Goal: Task Accomplishment & Management: Complete application form

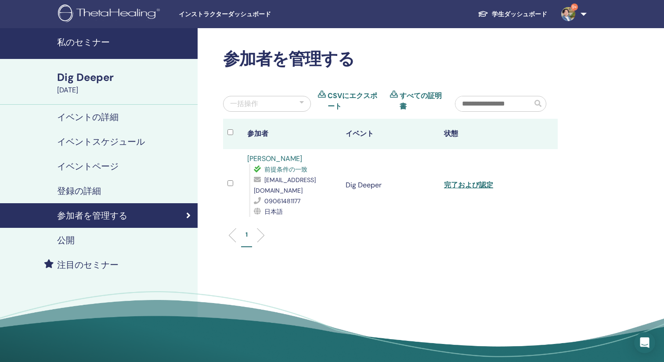
click at [82, 42] on h4 "私のセミナー" at bounding box center [124, 42] width 135 height 11
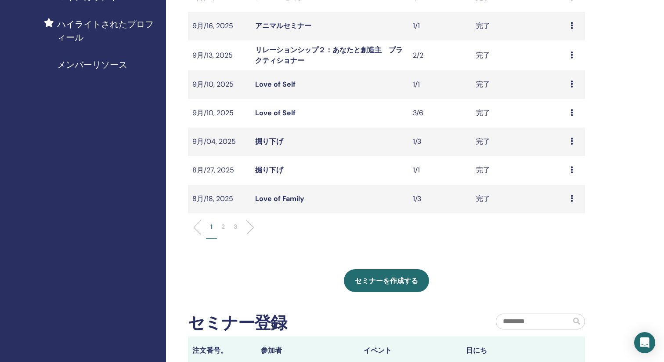
scroll to position [236, 0]
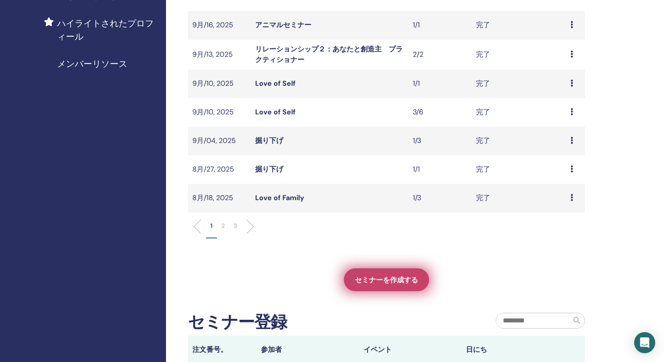
click at [389, 278] on span "セミナーを作成する" at bounding box center [386, 279] width 63 height 9
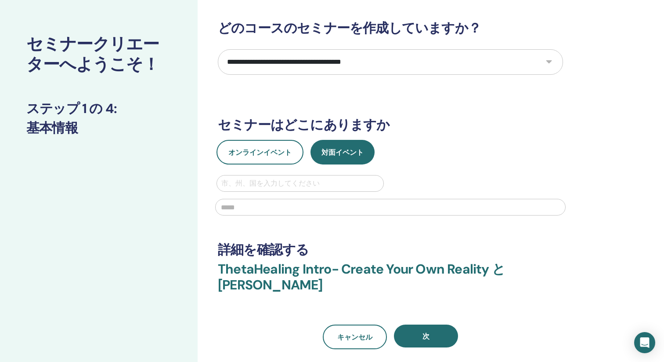
scroll to position [35, 0]
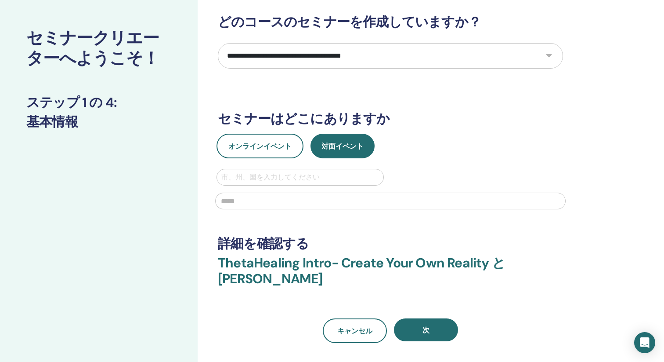
click at [311, 53] on select "**********" at bounding box center [390, 55] width 345 height 25
select select "**"
click at [218, 43] on select "**********" at bounding box center [390, 55] width 345 height 25
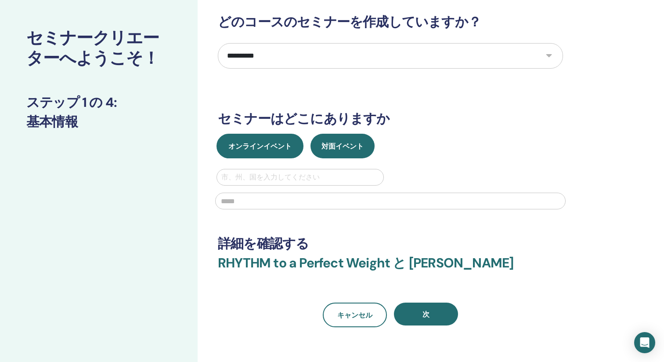
click at [275, 153] on button "オンラインイベント" at bounding box center [260, 146] width 87 height 25
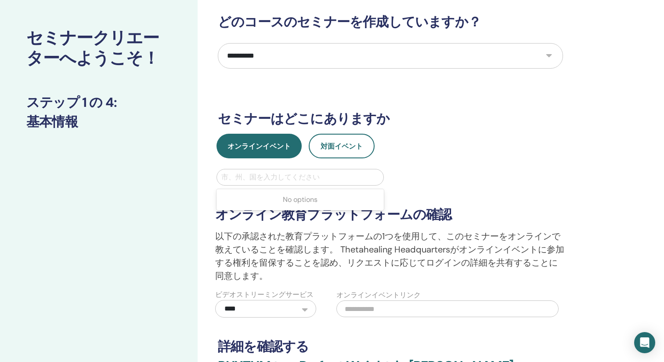
click at [294, 178] on div at bounding box center [300, 177] width 158 height 12
click at [423, 147] on div "オンラインイベント 対面イベント" at bounding box center [390, 146] width 359 height 25
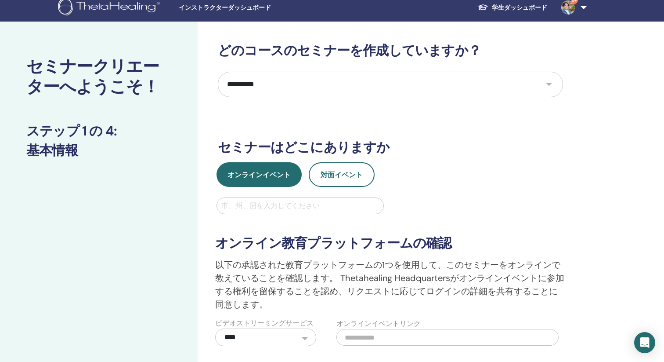
scroll to position [5, 0]
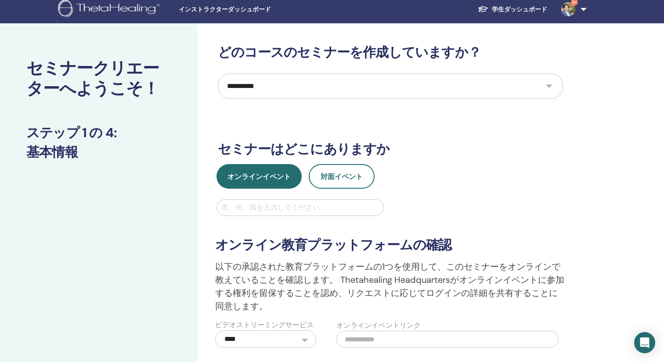
click at [286, 206] on div at bounding box center [300, 207] width 158 height 12
type input "********"
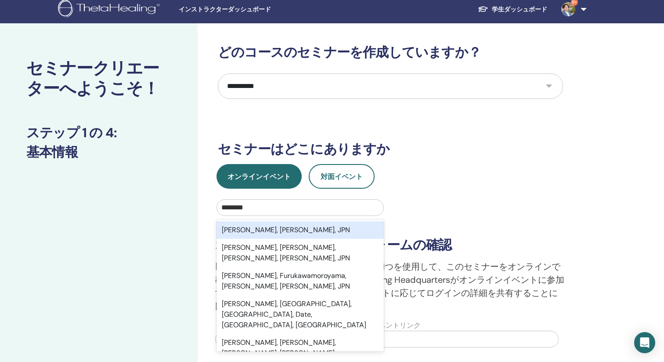
click at [263, 230] on div "Takasaki, Gumma, JPN" at bounding box center [300, 230] width 167 height 18
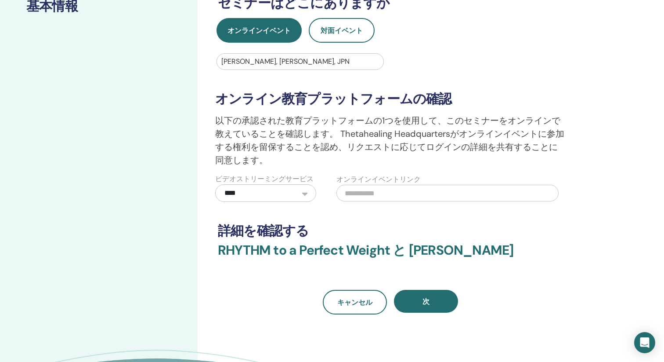
scroll to position [195, 0]
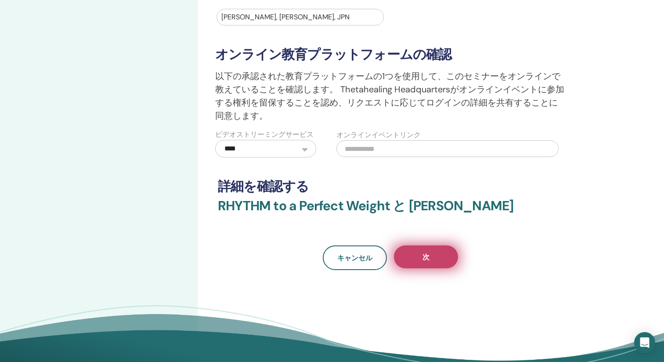
click at [441, 252] on button "次" at bounding box center [426, 256] width 64 height 23
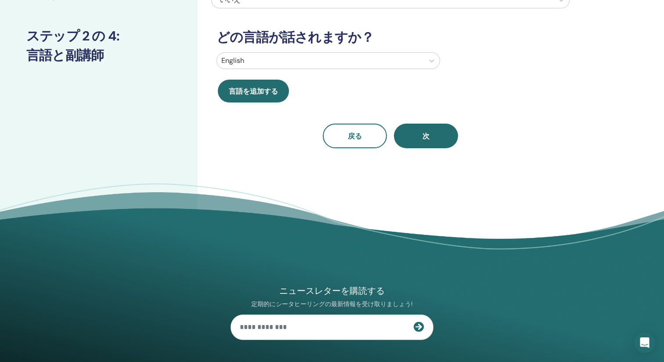
scroll to position [0, 0]
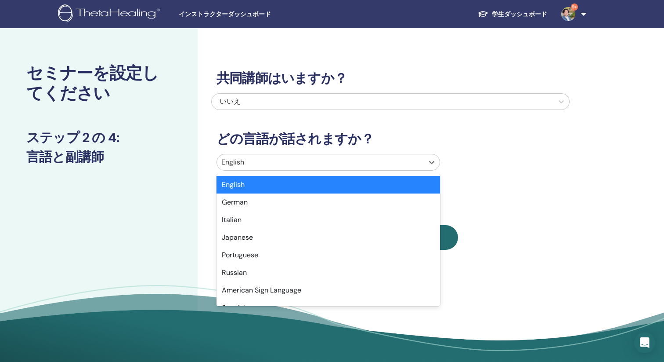
click at [332, 163] on div at bounding box center [320, 162] width 198 height 12
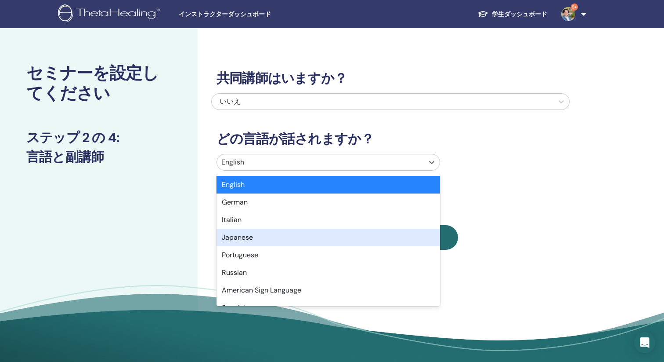
click at [270, 232] on div "Japanese" at bounding box center [329, 237] width 224 height 18
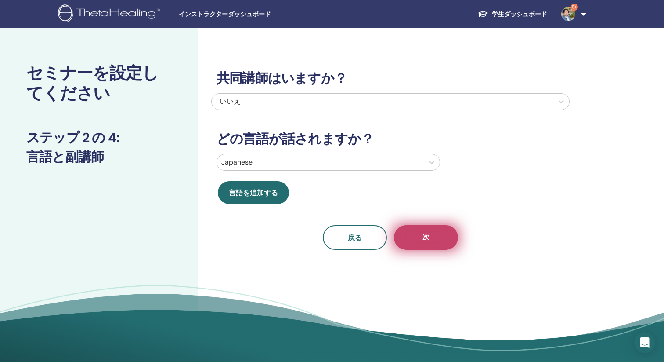
click at [418, 245] on button "次" at bounding box center [426, 237] width 64 height 25
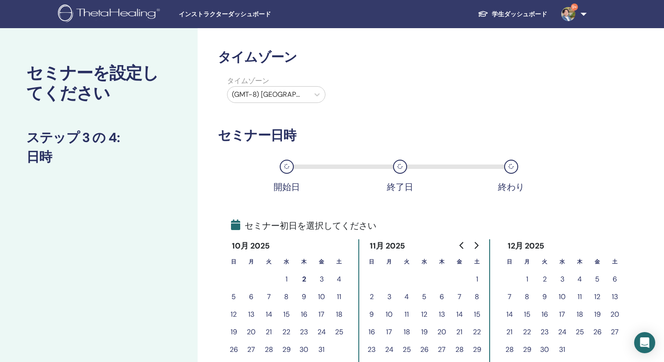
click at [298, 96] on div at bounding box center [268, 94] width 73 height 12
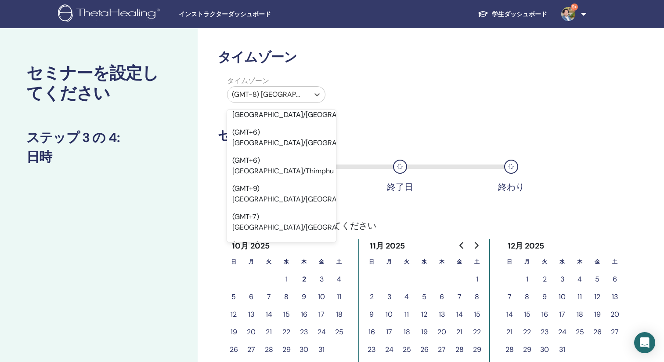
scroll to position [9723, 0]
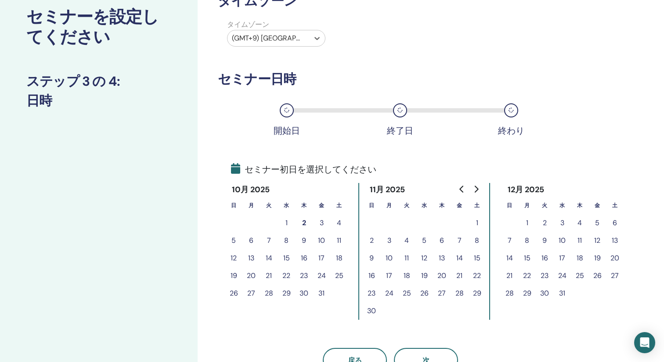
scroll to position [111, 0]
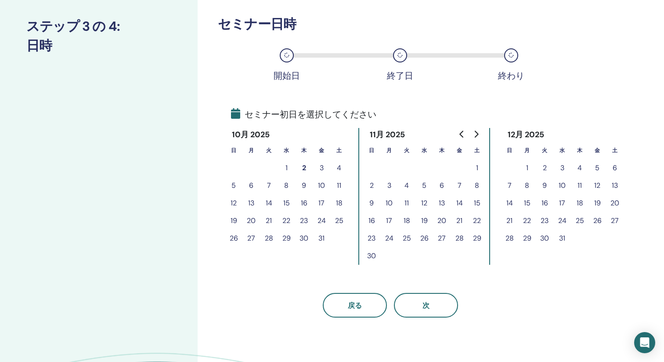
click at [305, 170] on button "2" at bounding box center [304, 168] width 18 height 18
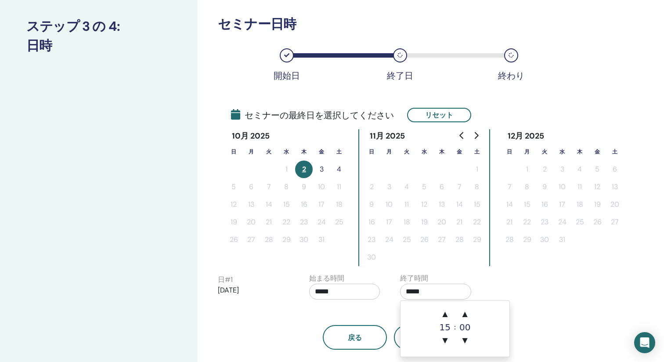
click at [425, 294] on input "*****" at bounding box center [435, 291] width 71 height 16
click at [443, 336] on span "▼" at bounding box center [445, 340] width 18 height 18
type input "*****"
click at [371, 315] on div "戻る 次" at bounding box center [390, 327] width 359 height 46
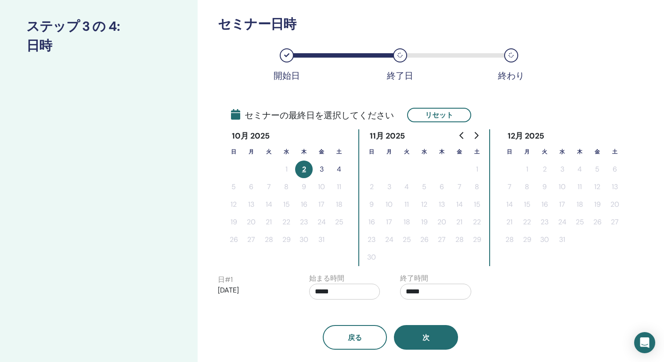
click at [408, 338] on button "次" at bounding box center [426, 337] width 64 height 25
click at [415, 338] on button "次" at bounding box center [426, 337] width 64 height 25
click at [308, 173] on button "2" at bounding box center [304, 169] width 18 height 18
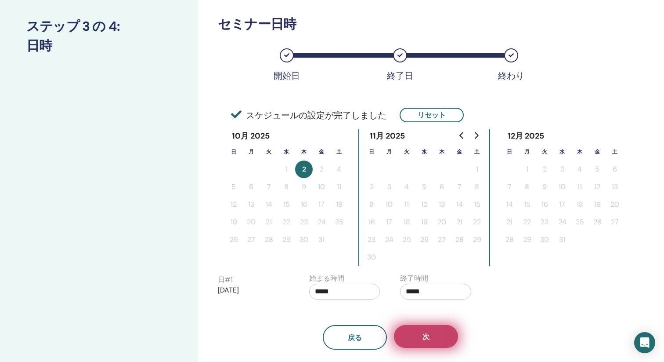
click at [433, 334] on button "次" at bounding box center [426, 336] width 64 height 23
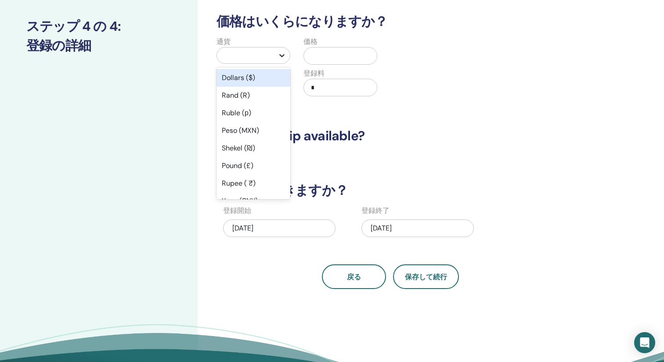
click at [280, 56] on icon at bounding box center [282, 55] width 9 height 9
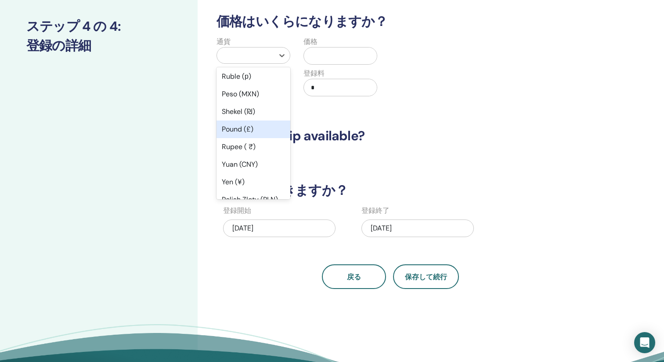
scroll to position [37, 0]
click at [236, 181] on div "Yen (¥)" at bounding box center [254, 182] width 74 height 18
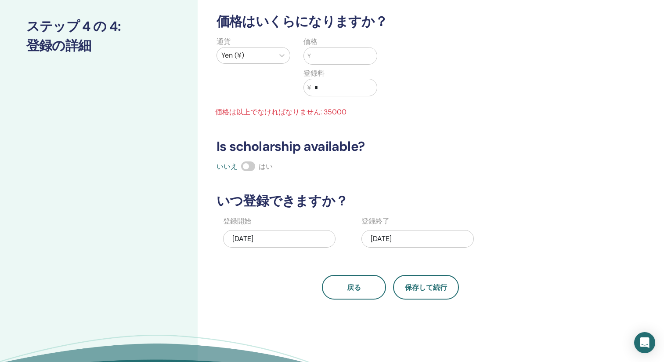
click at [334, 55] on input "text" at bounding box center [344, 55] width 66 height 17
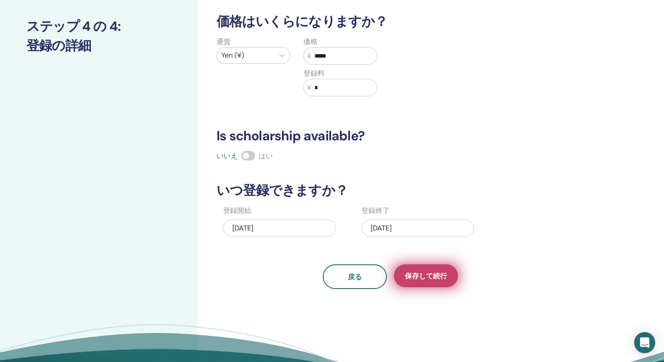
type input "*****"
click at [428, 273] on span "保存して続行" at bounding box center [426, 275] width 42 height 9
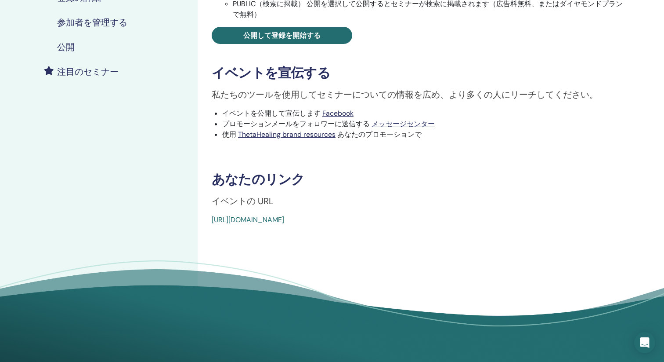
scroll to position [144, 0]
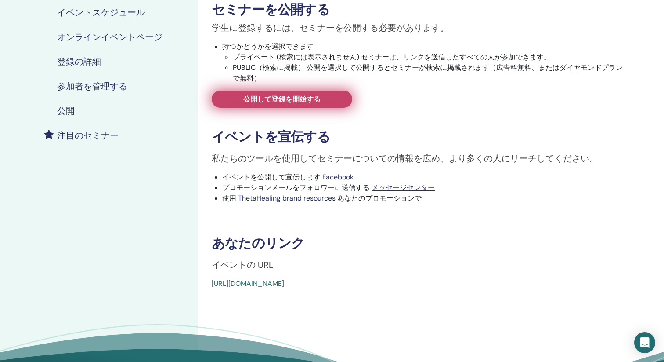
click at [288, 94] on span "公開して登録を開始する" at bounding box center [281, 98] width 77 height 9
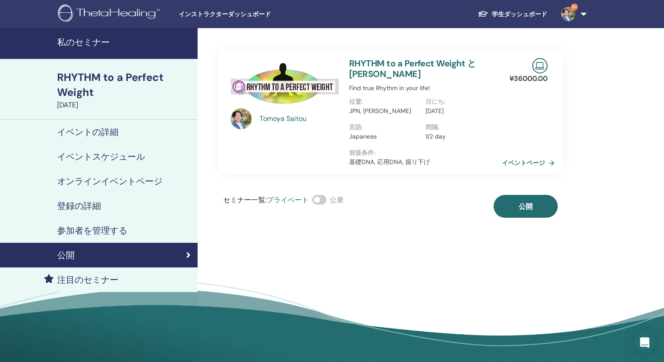
click at [322, 201] on span at bounding box center [319, 200] width 14 height 10
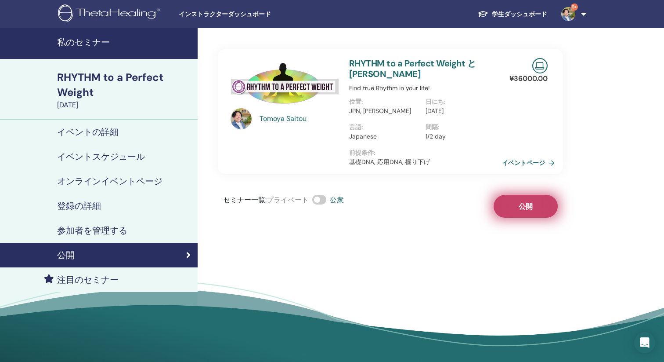
click at [515, 199] on button "公開" at bounding box center [526, 206] width 64 height 23
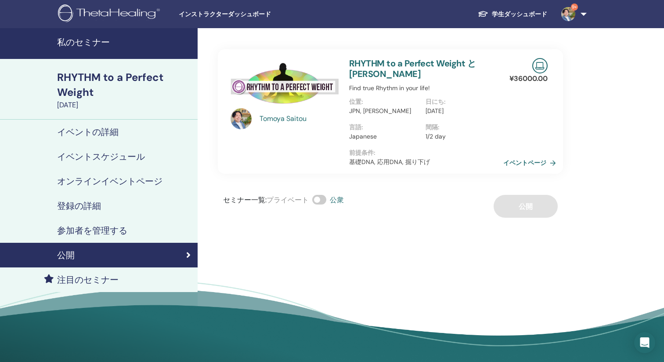
click at [525, 158] on link "イベントページ" at bounding box center [532, 162] width 56 height 13
